Goal: Transaction & Acquisition: Subscribe to service/newsletter

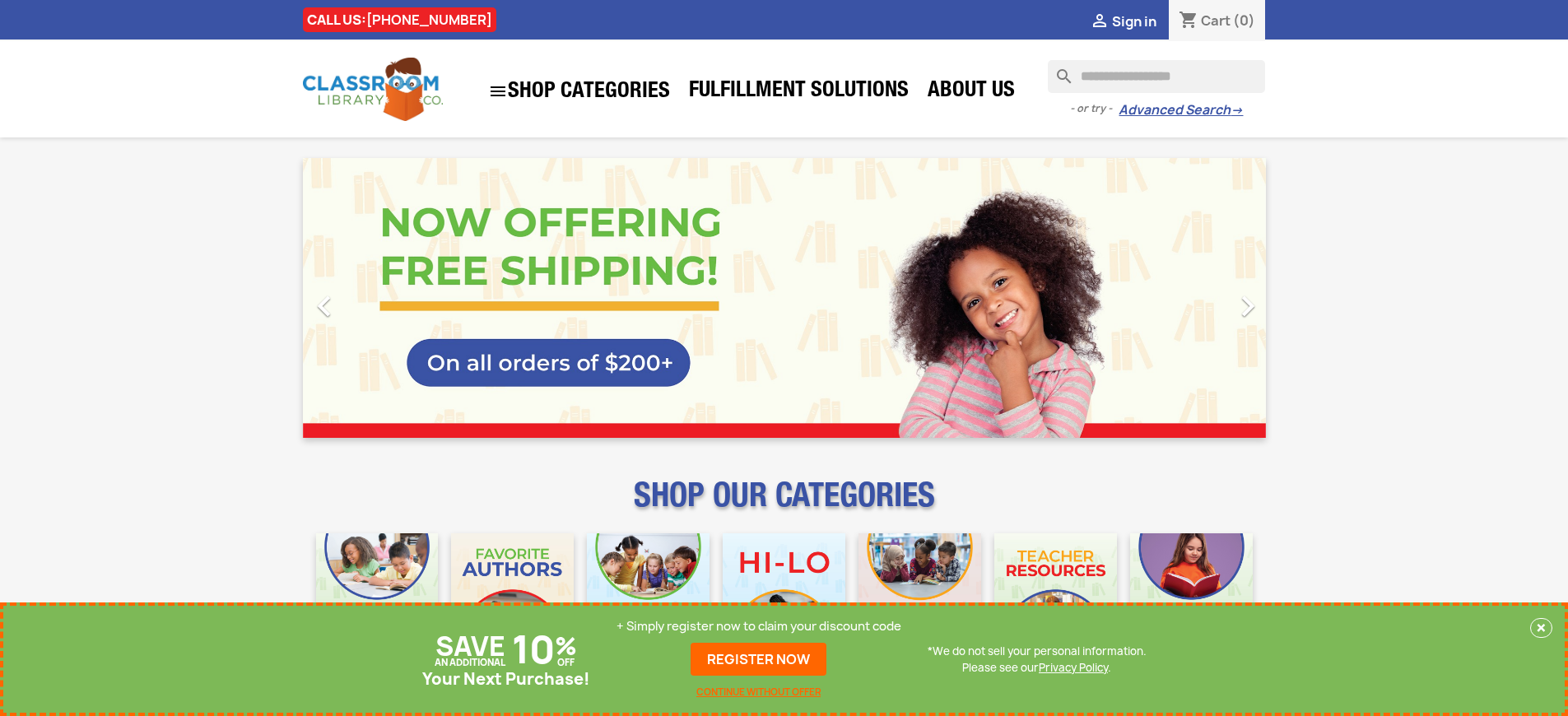
click at [759, 627] on p "+ Simply register now to claim your discount code" at bounding box center [759, 627] width 285 height 16
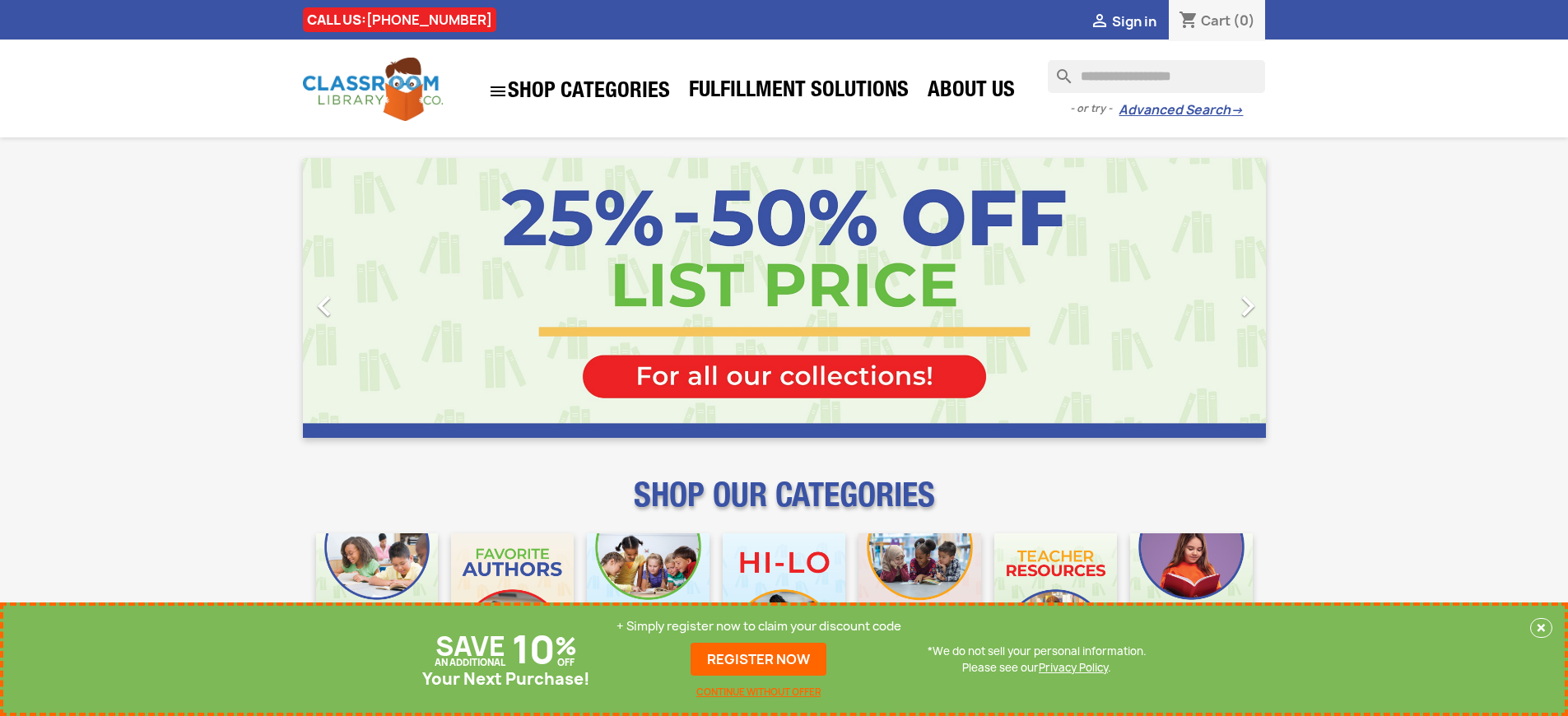
click at [759, 627] on p "+ Simply register now to claim your discount code" at bounding box center [759, 627] width 285 height 16
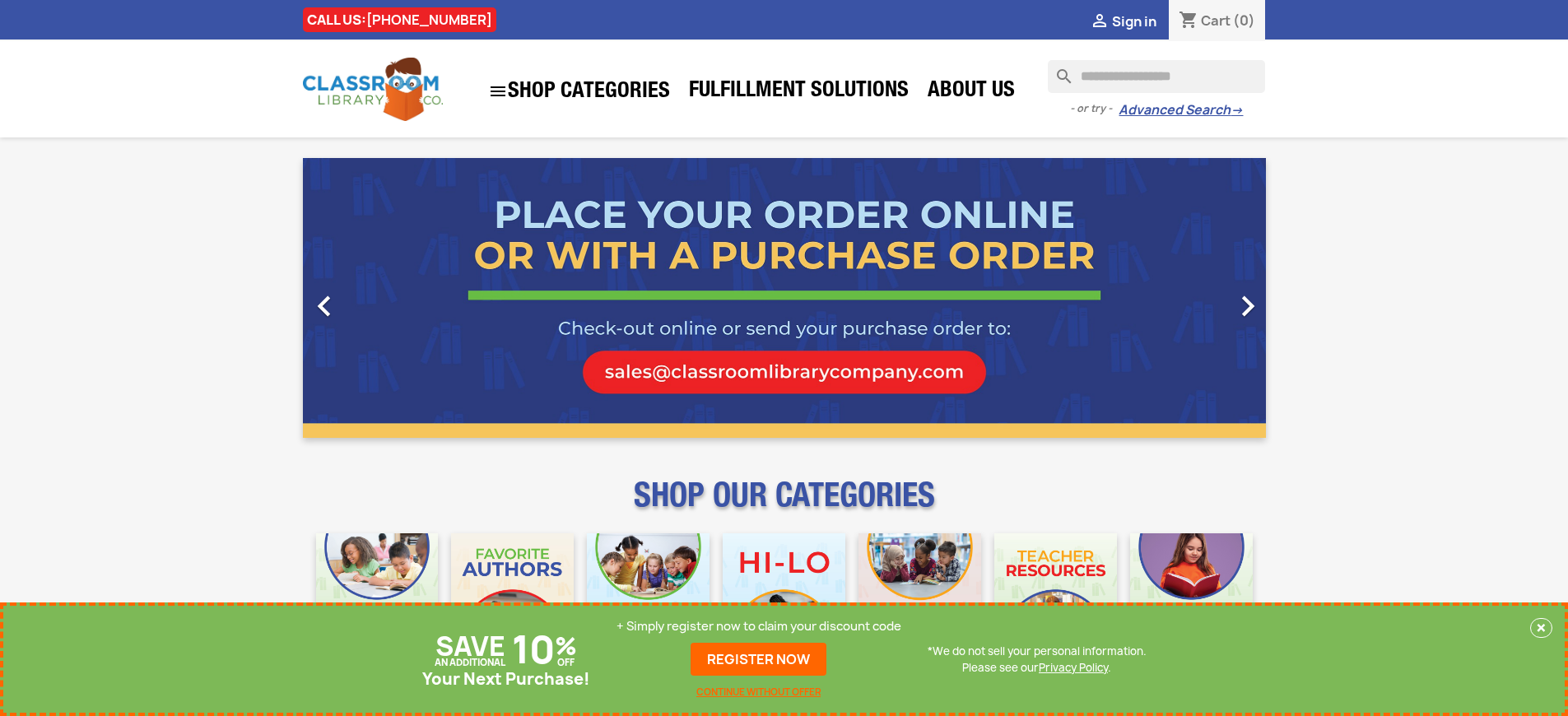
click at [759, 627] on p "+ Simply register now to claim your discount code" at bounding box center [759, 627] width 285 height 16
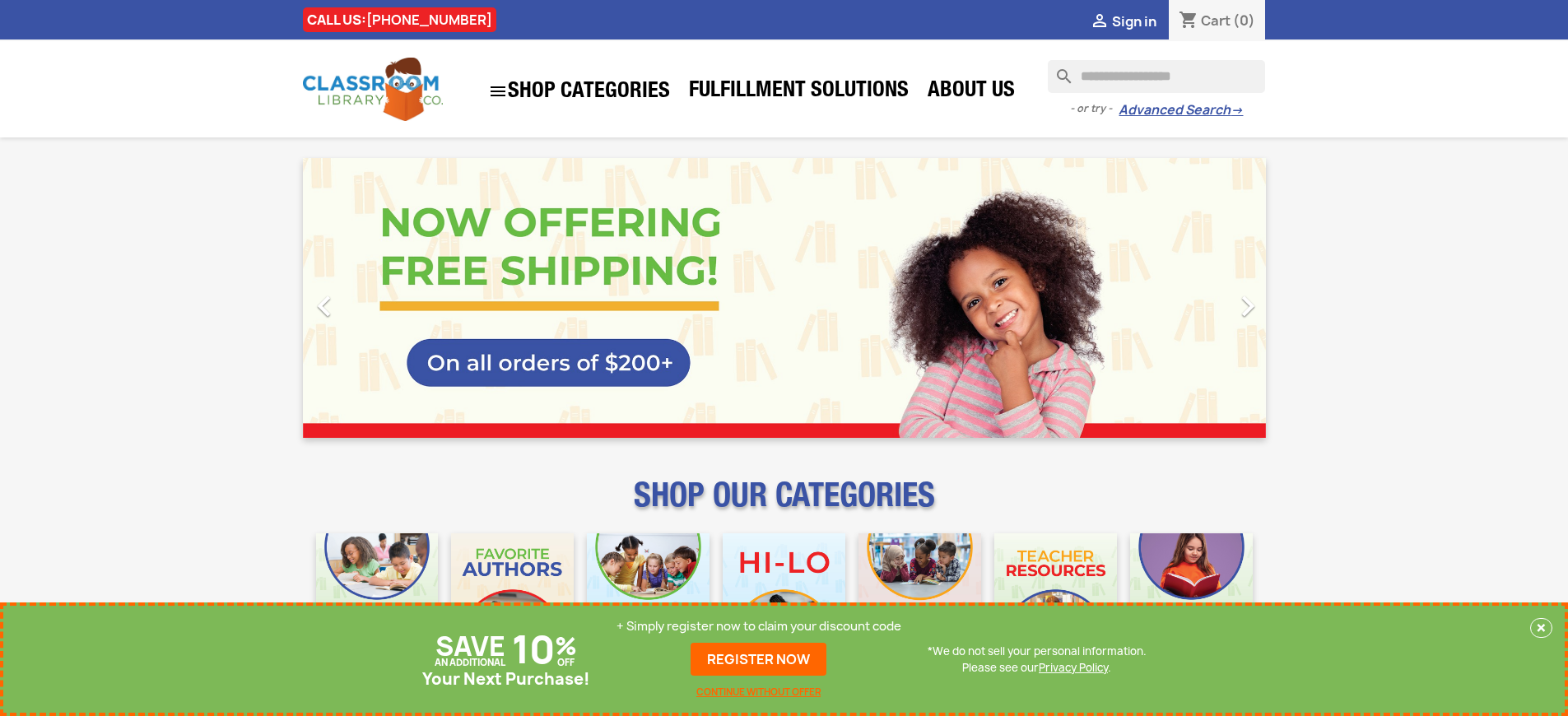
click at [759, 627] on p "+ Simply register now to claim your discount code" at bounding box center [759, 627] width 285 height 16
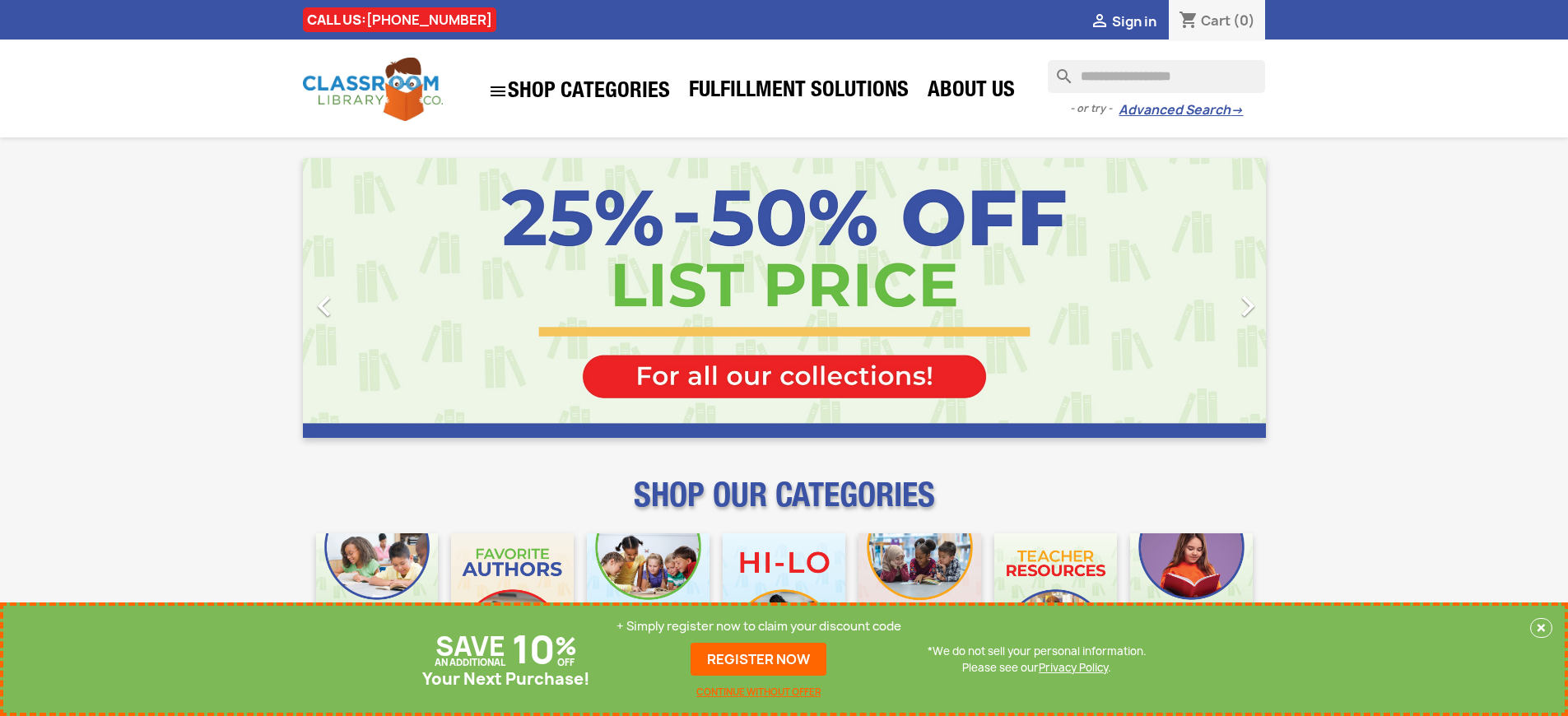
click at [759, 627] on p "+ Simply register now to claim your discount code" at bounding box center [759, 627] width 285 height 16
click at [759, 659] on link "REGISTER NOW" at bounding box center [759, 659] width 135 height 33
click at [759, 627] on p "+ Simply register now to claim your discount code" at bounding box center [759, 627] width 285 height 16
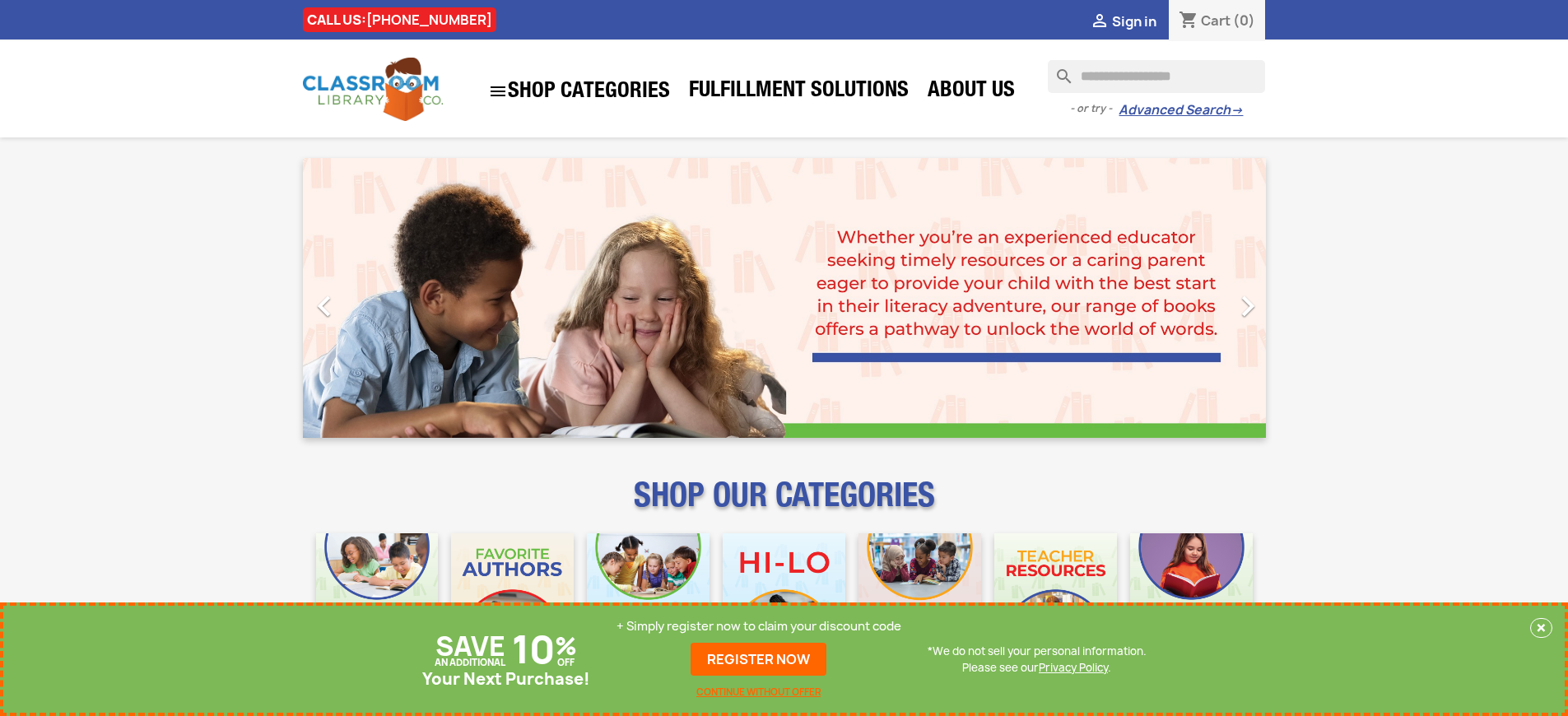
click at [759, 627] on p "+ Simply register now to claim your discount code" at bounding box center [759, 627] width 285 height 16
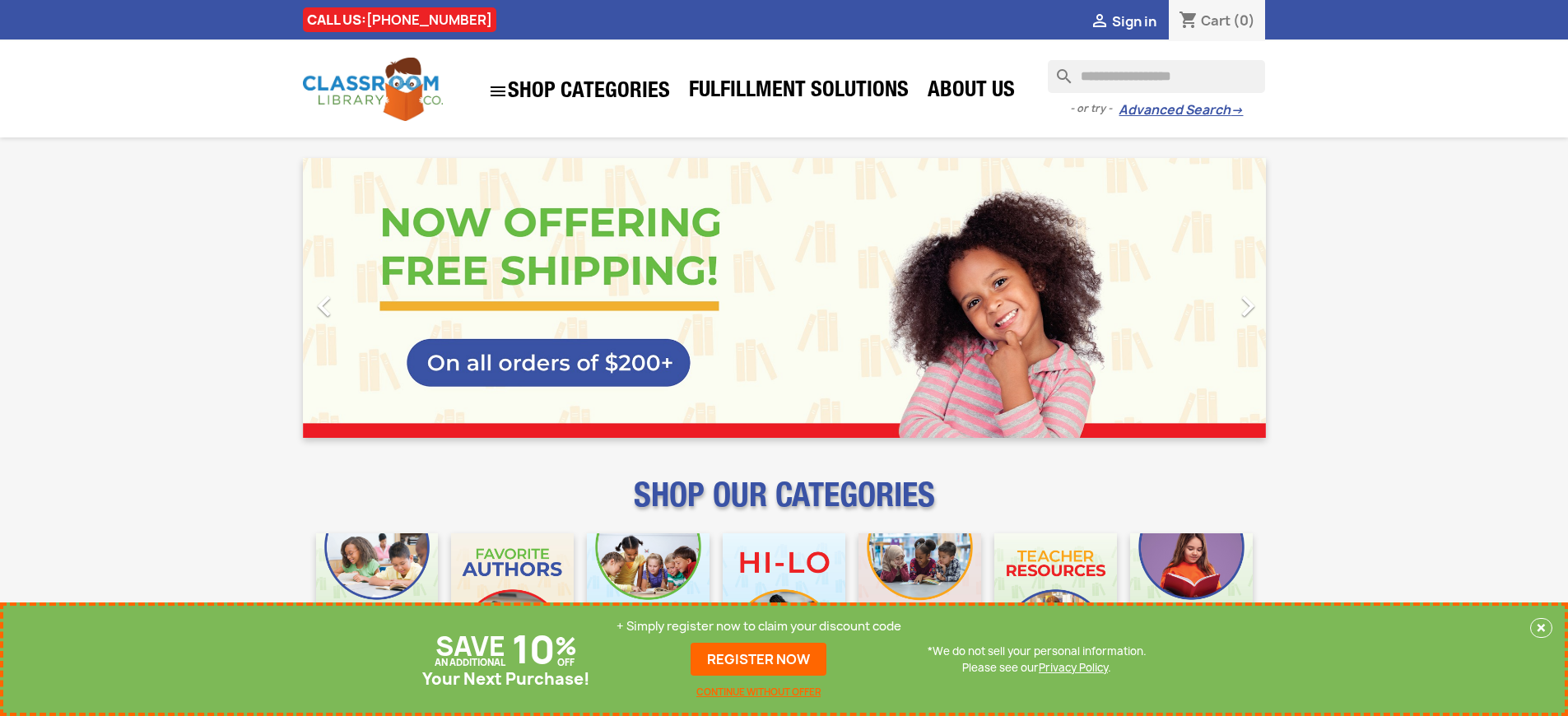
click at [759, 627] on p "+ Simply register now to claim your discount code" at bounding box center [759, 627] width 285 height 16
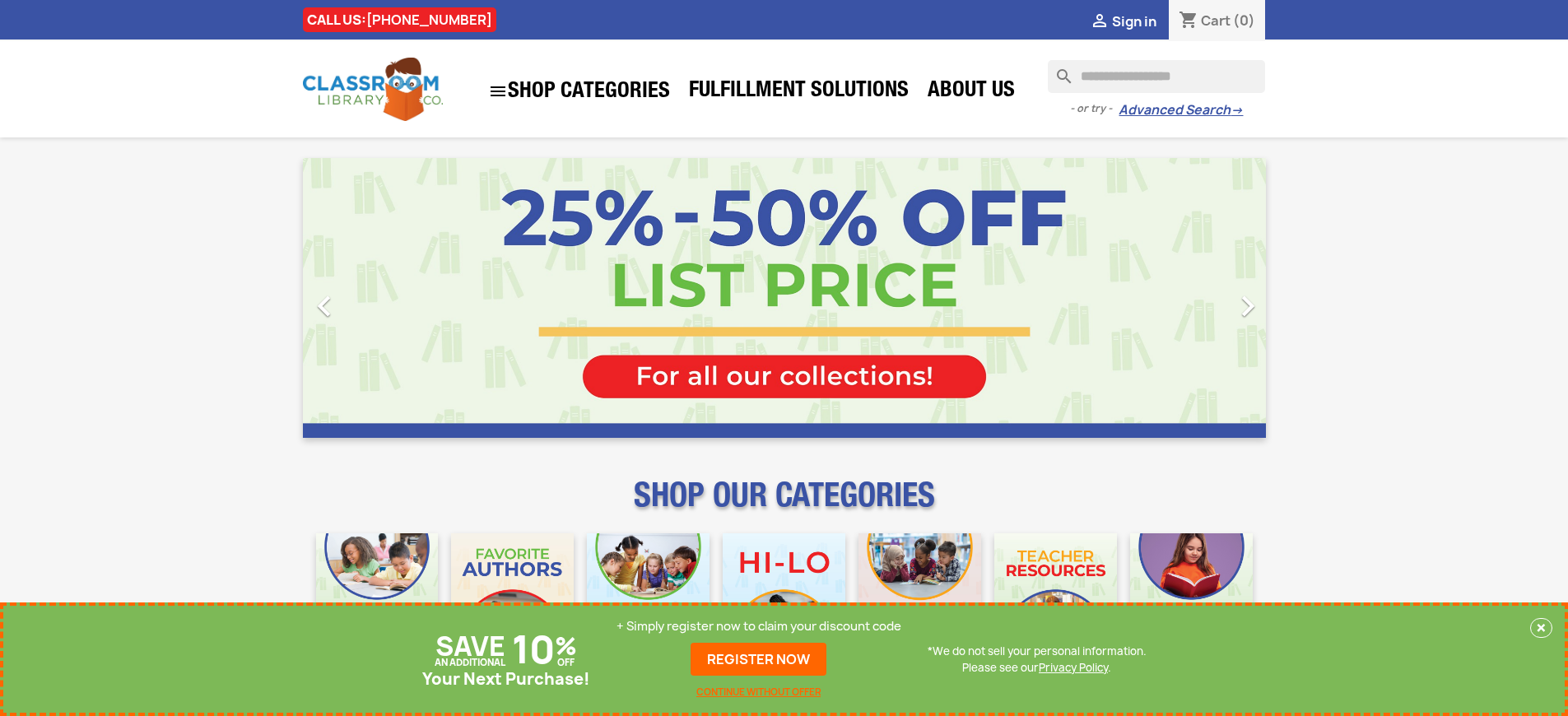
click at [759, 627] on p "+ Simply register now to claim your discount code" at bounding box center [759, 627] width 285 height 16
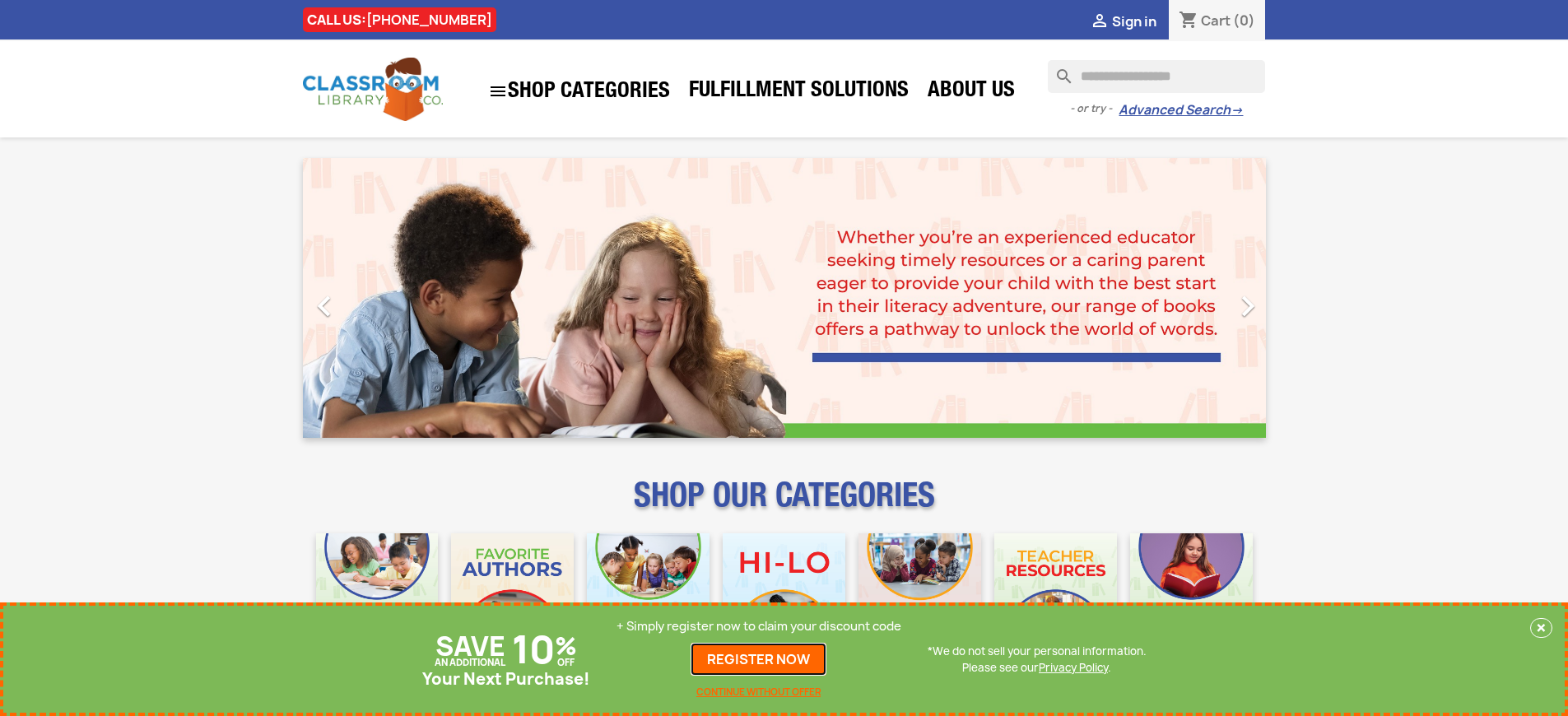
click at [759, 659] on link "REGISTER NOW" at bounding box center [759, 659] width 135 height 33
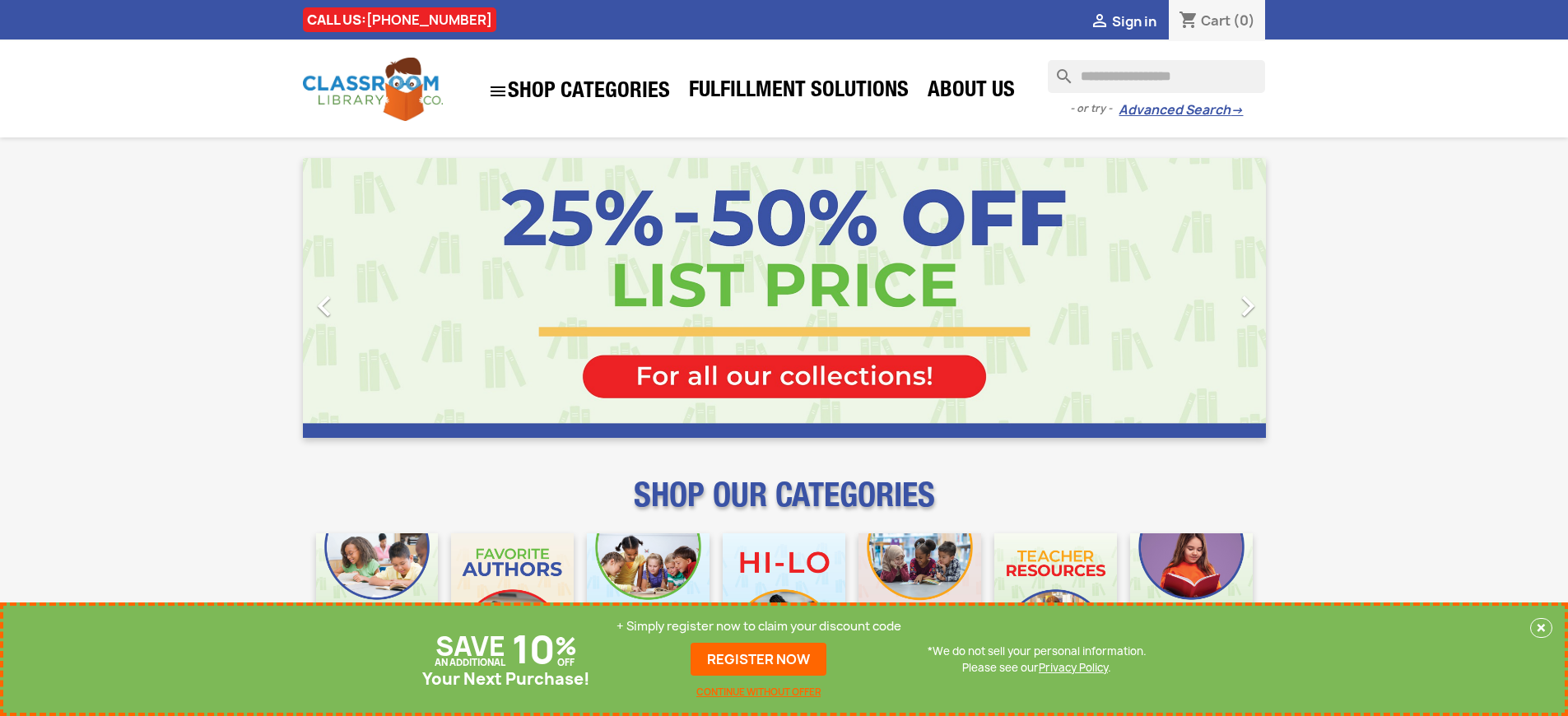
click at [759, 627] on p "+ Simply register now to claim your discount code" at bounding box center [759, 627] width 285 height 16
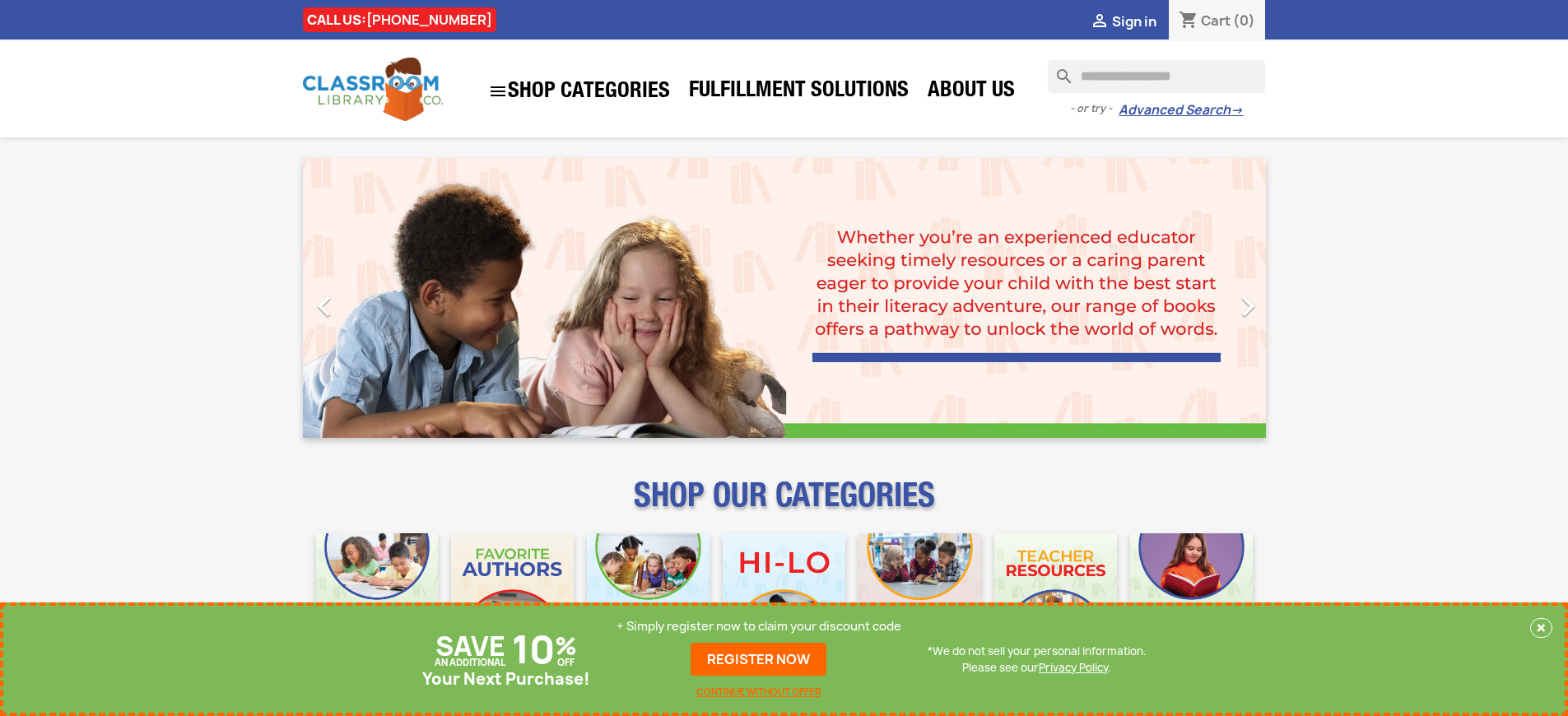
click at [759, 627] on p "+ Simply register now to claim your discount code" at bounding box center [759, 627] width 285 height 16
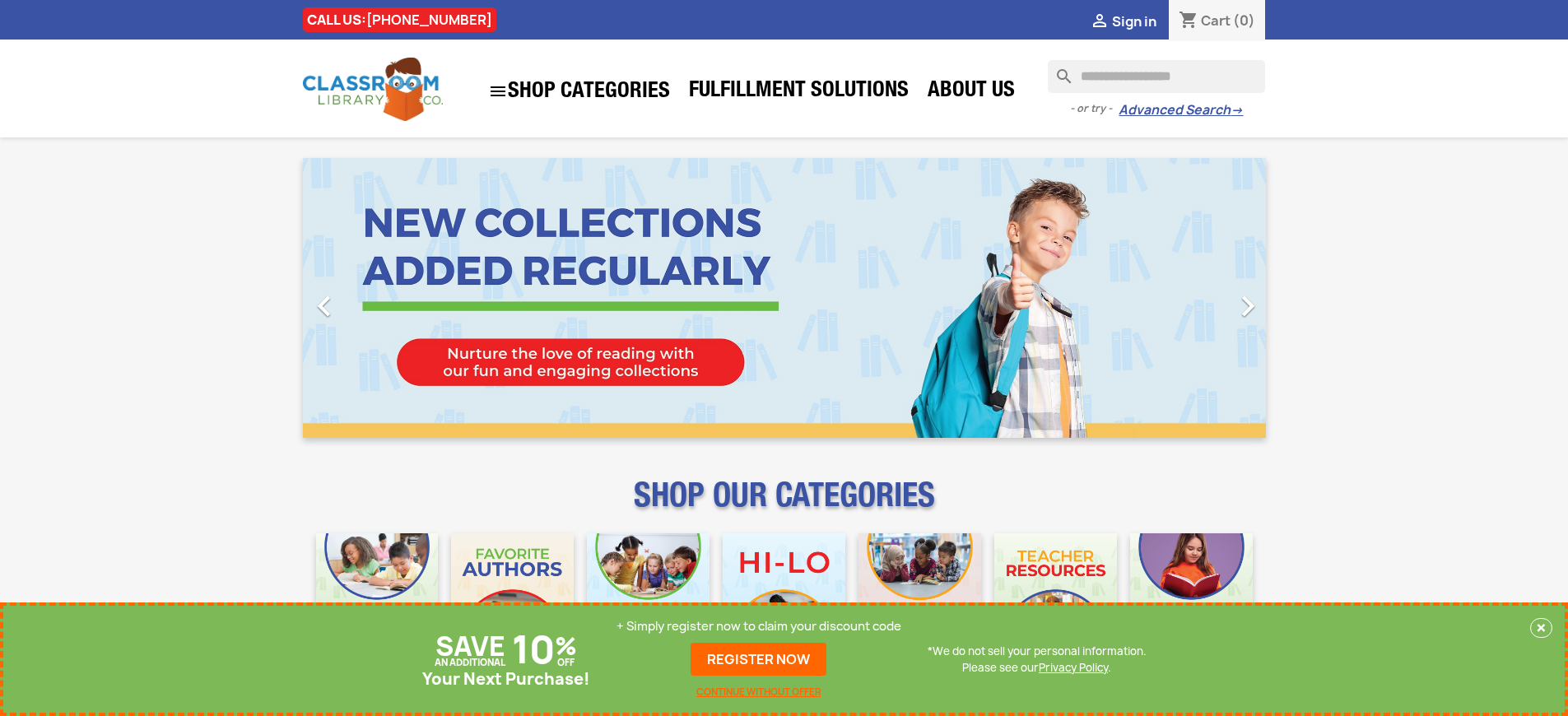
click at [759, 659] on link "REGISTER NOW" at bounding box center [759, 659] width 135 height 33
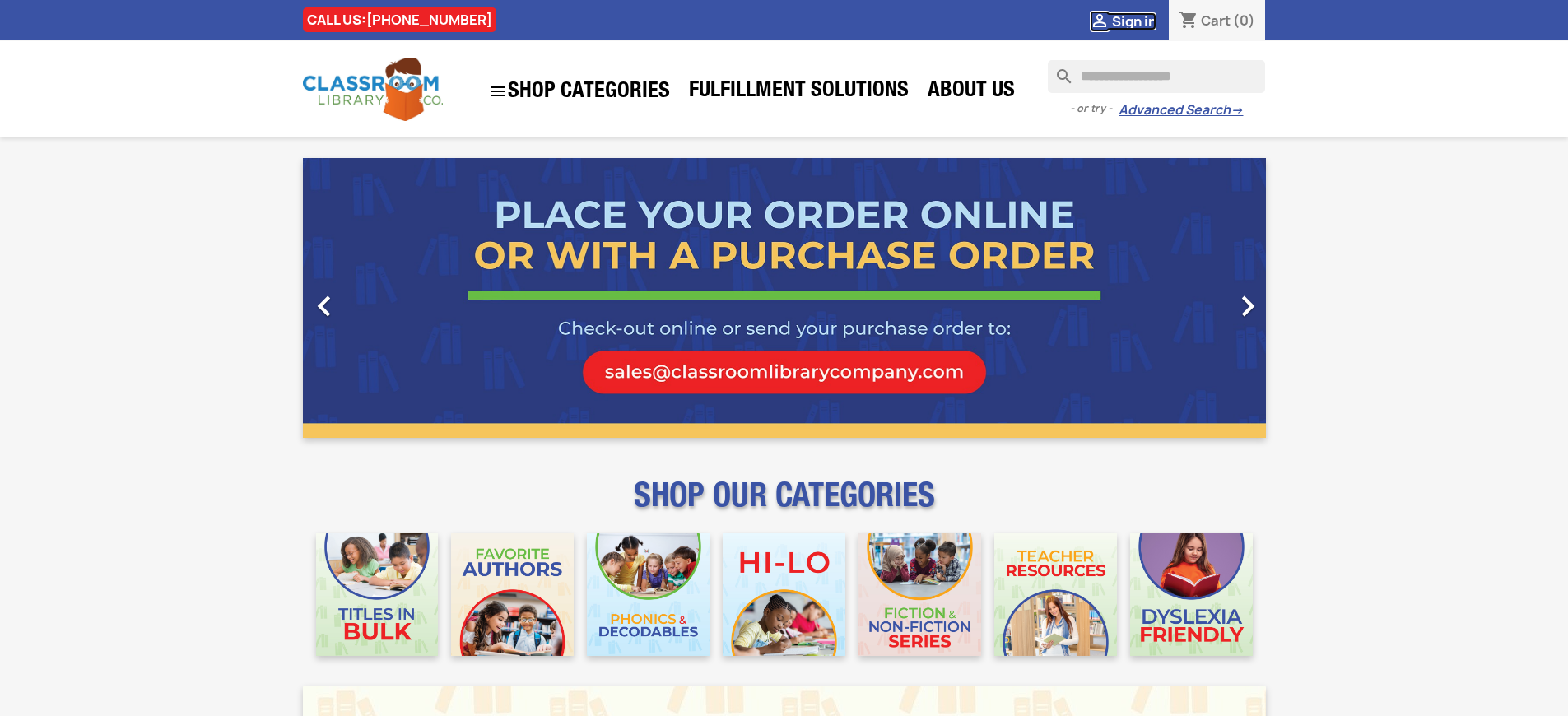
click at [1134, 21] on span "Sign in" at bounding box center [1134, 22] width 44 height 18
